Goal: Transaction & Acquisition: Book appointment/travel/reservation

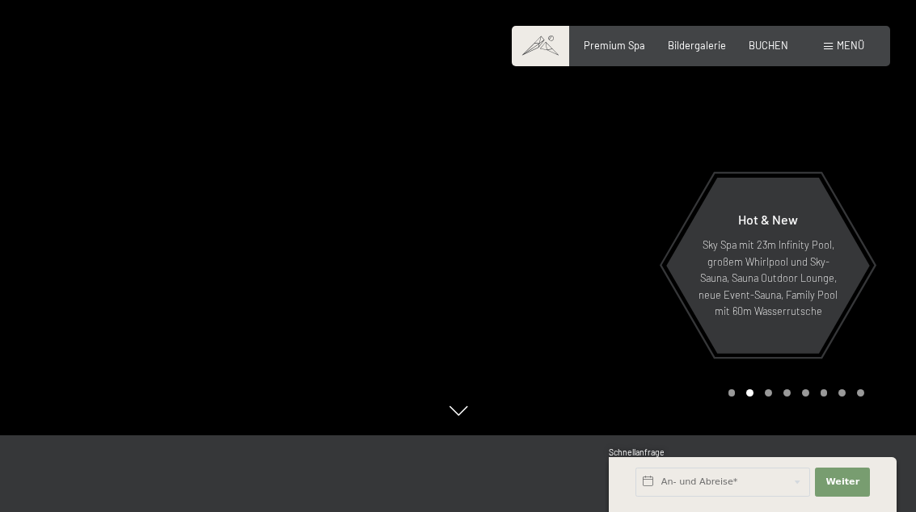
click at [772, 48] on span "BUCHEN" at bounding box center [769, 45] width 40 height 13
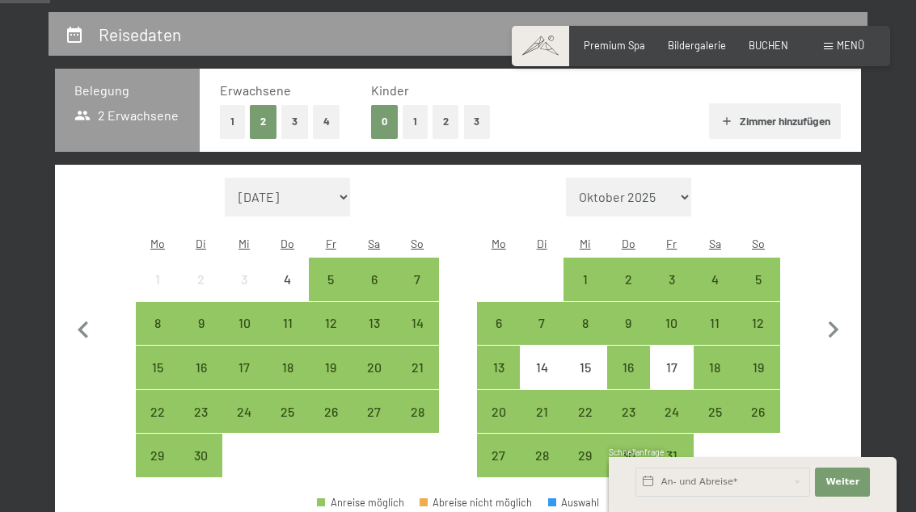
scroll to position [309, 0]
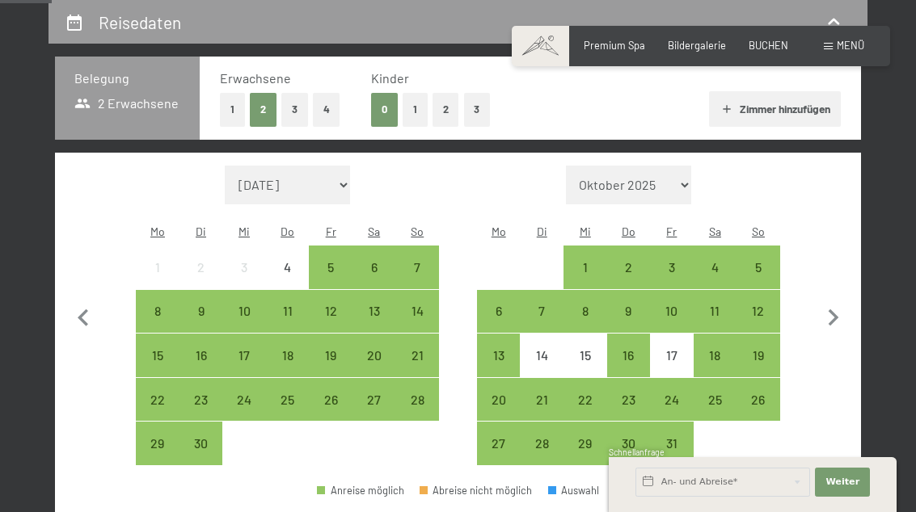
click at [684, 170] on select "Oktober 2025 November 2025 Dezember 2025 Januar 2026 Februar 2026 März 2026 Apr…" at bounding box center [629, 185] width 126 height 39
select select "2025-10-01"
select select "2025-11-01"
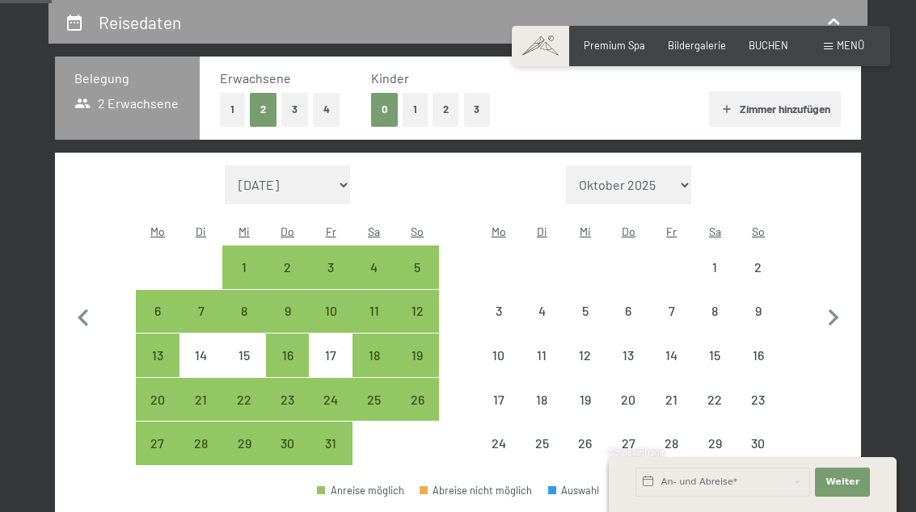
select select "2025-10-01"
select select "2025-11-01"
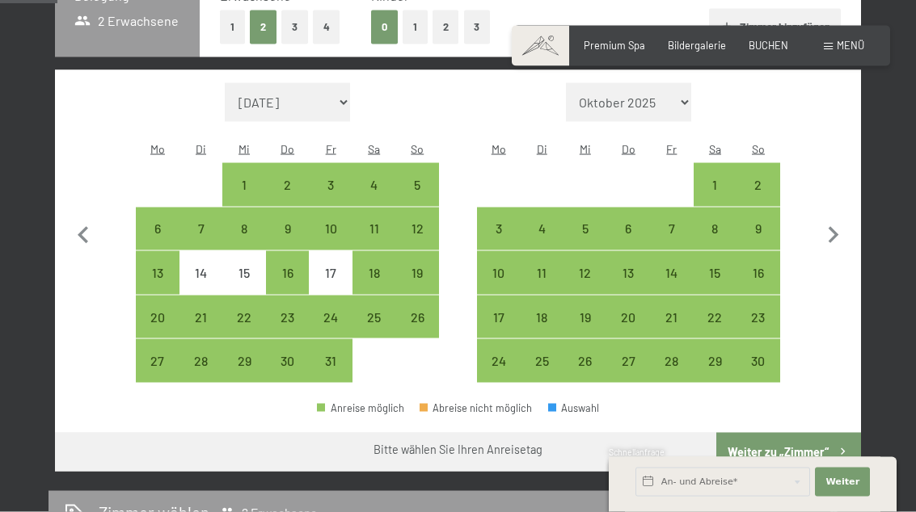
scroll to position [404, 0]
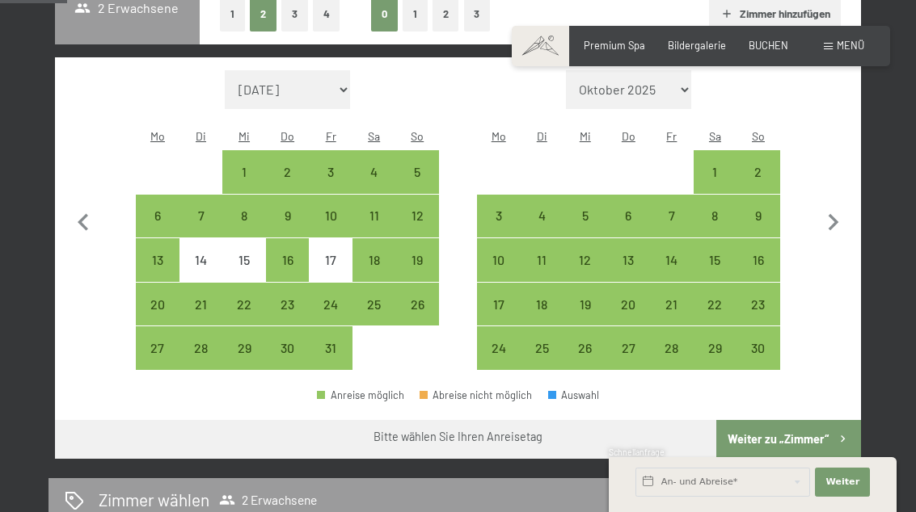
click at [504, 342] on div "24" at bounding box center [499, 362] width 40 height 40
select select "2025-10-01"
select select "2025-11-01"
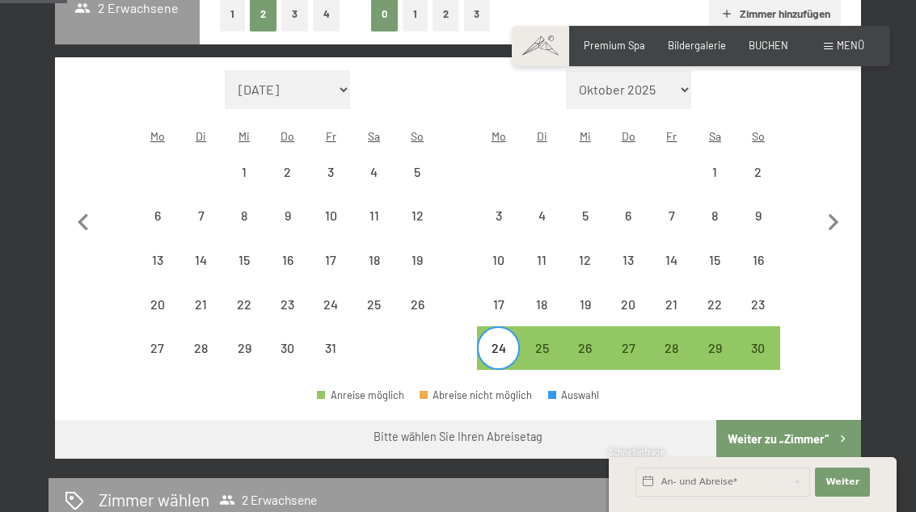
click at [675, 342] on div "28" at bounding box center [672, 362] width 40 height 40
select select "2025-10-01"
select select "2025-11-01"
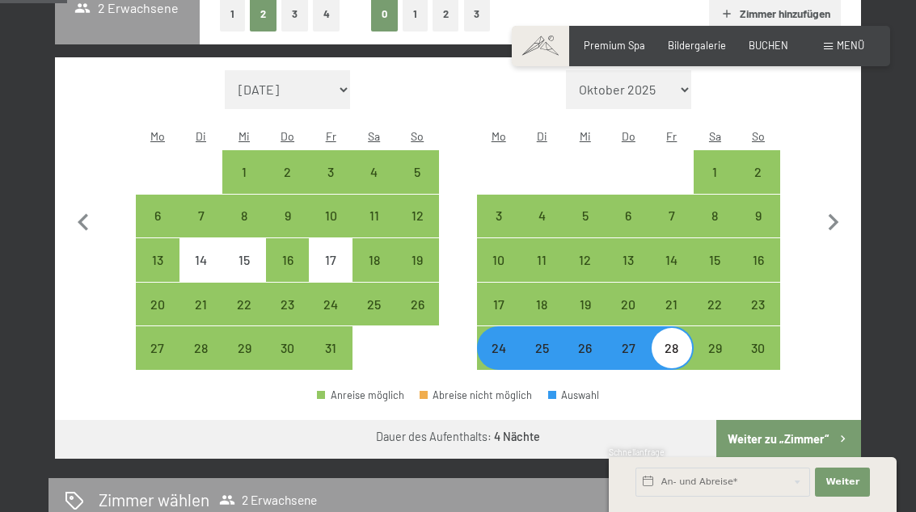
click at [820, 420] on button "Weiter zu „Zimmer“" at bounding box center [788, 439] width 145 height 39
select select "2025-10-01"
select select "2025-11-01"
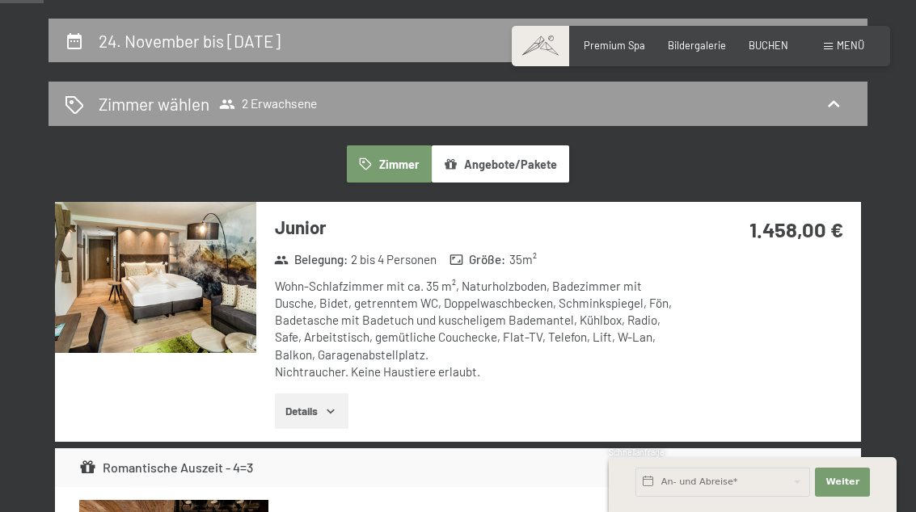
scroll to position [291, 0]
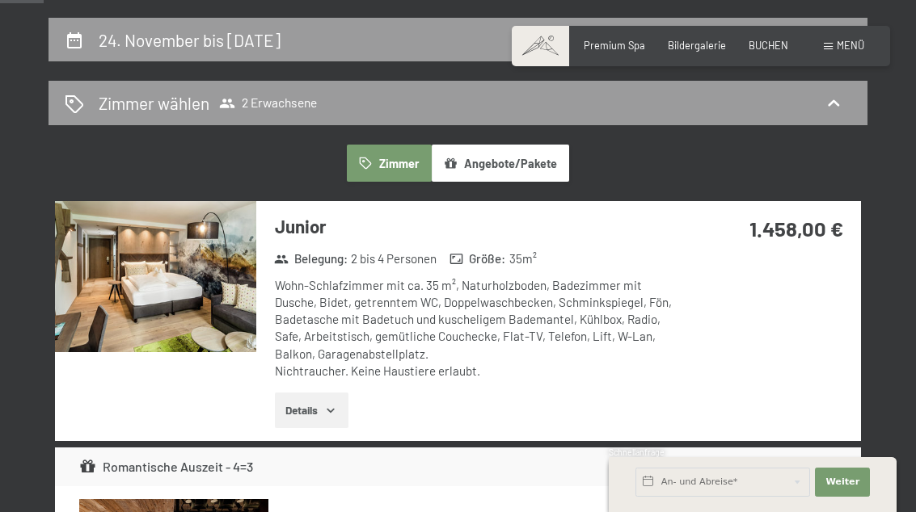
click at [535, 159] on button "Angebote/Pakete" at bounding box center [500, 163] width 137 height 37
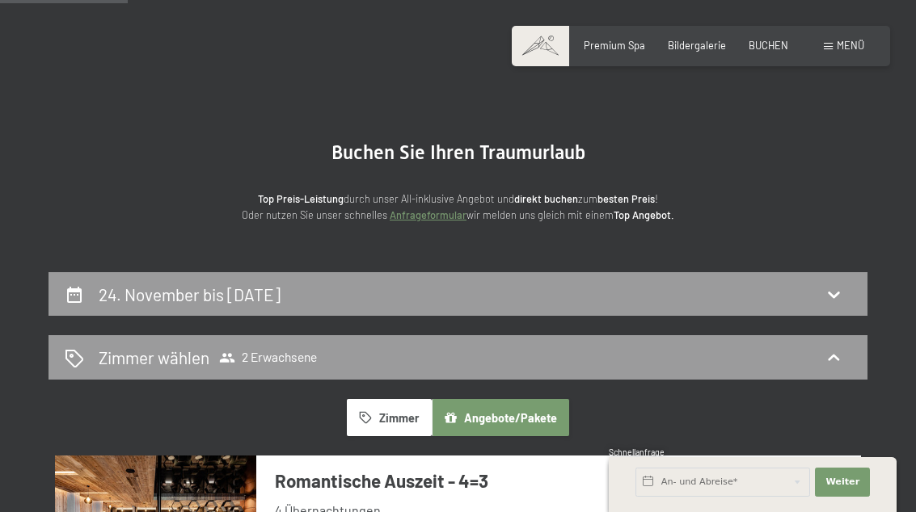
scroll to position [0, 0]
